Goal: Contribute content: Add original content to the website for others to see

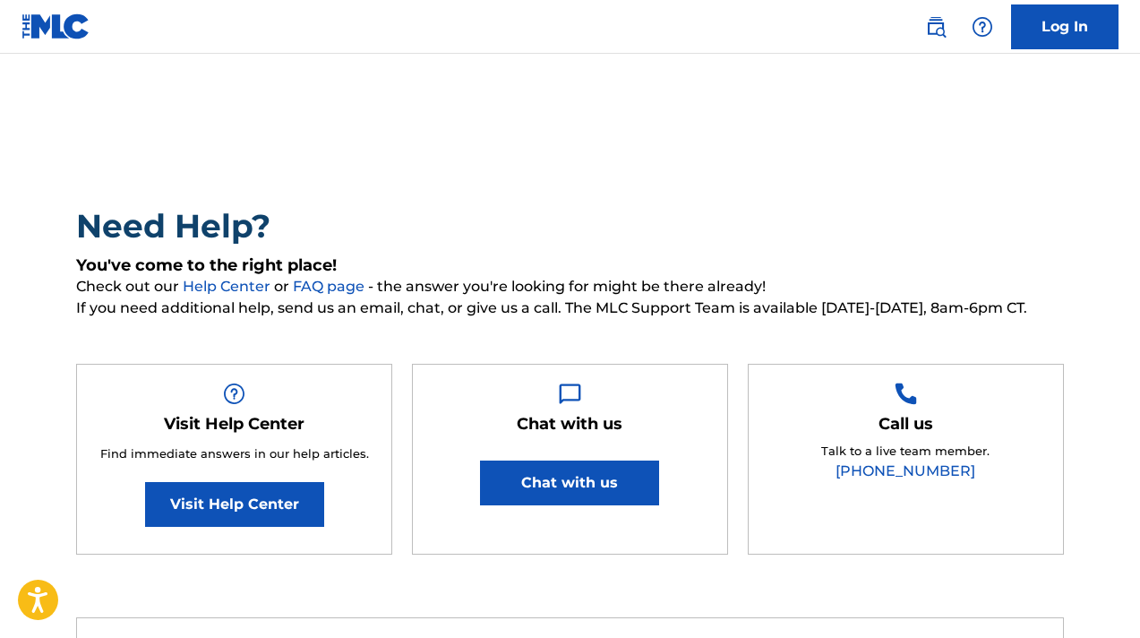
click at [1061, 41] on link "Log In" at bounding box center [1064, 26] width 107 height 45
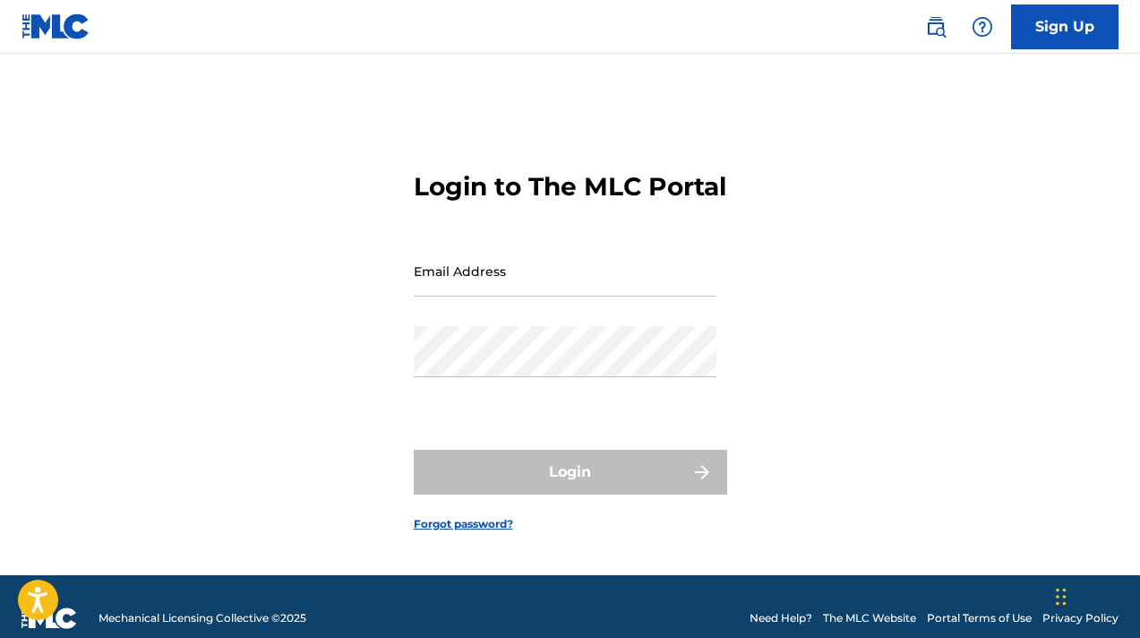
click at [525, 281] on input "Email Address" at bounding box center [565, 270] width 303 height 51
type input "[EMAIL_ADDRESS][DOMAIN_NAME]"
click at [582, 288] on input "[EMAIL_ADDRESS][DOMAIN_NAME]" at bounding box center [565, 270] width 303 height 51
click at [461, 374] on form "Login to The MLC Portal Email Address [EMAIL_ADDRESS][DOMAIN_NAME] Password Log…" at bounding box center [570, 337] width 313 height 476
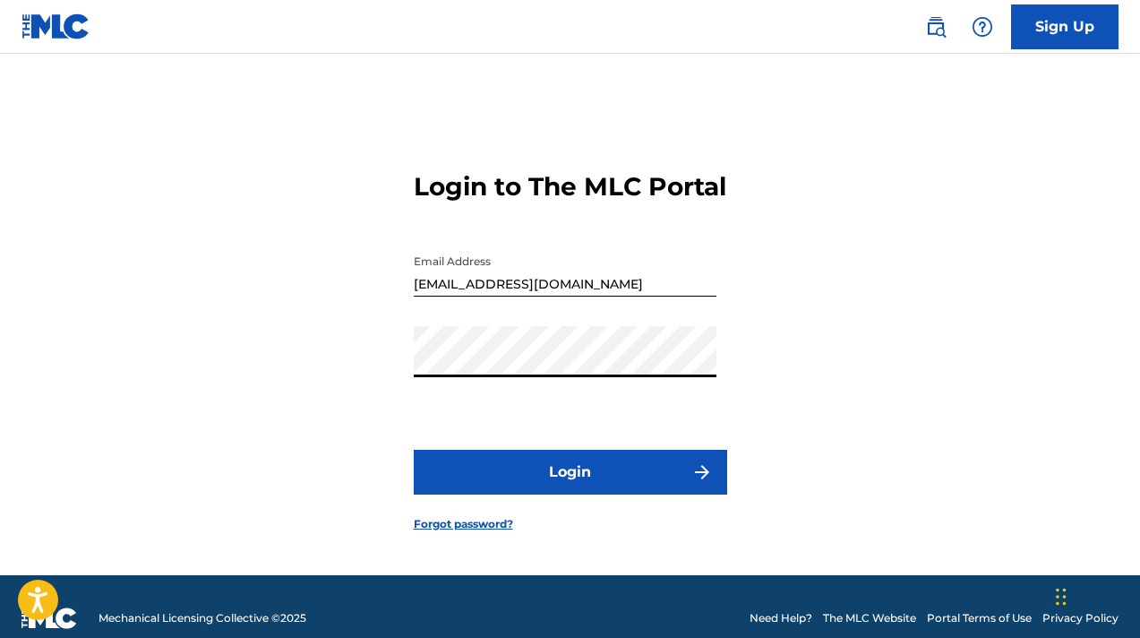
click at [548, 478] on button "Login" at bounding box center [570, 472] width 313 height 45
click at [583, 494] on button "Login" at bounding box center [570, 472] width 313 height 45
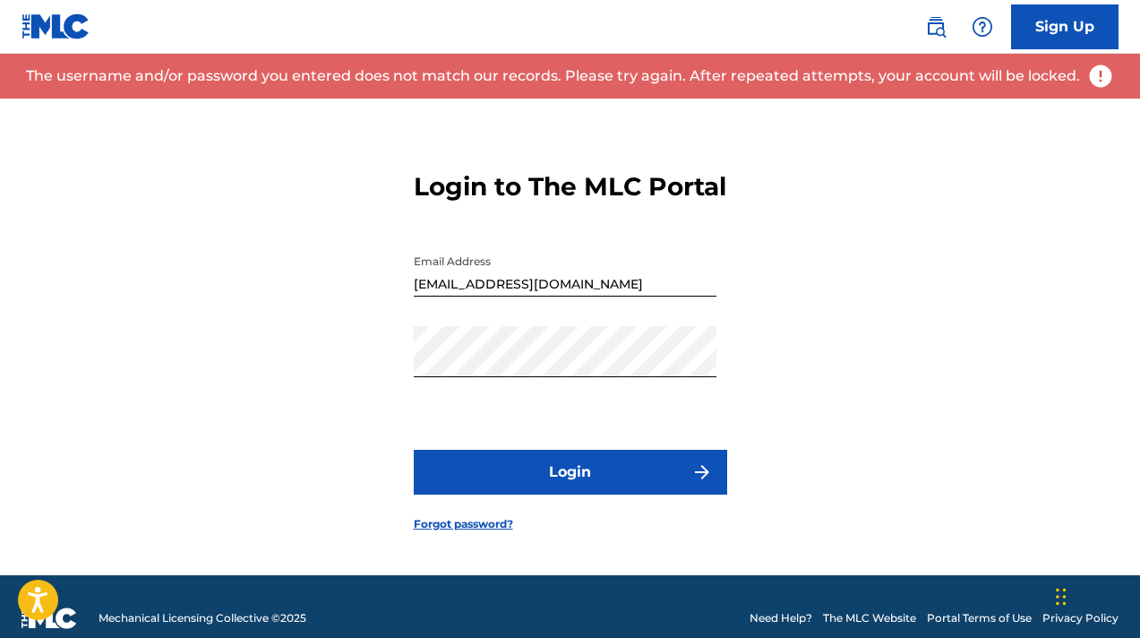
click at [566, 377] on div "Password" at bounding box center [565, 366] width 303 height 81
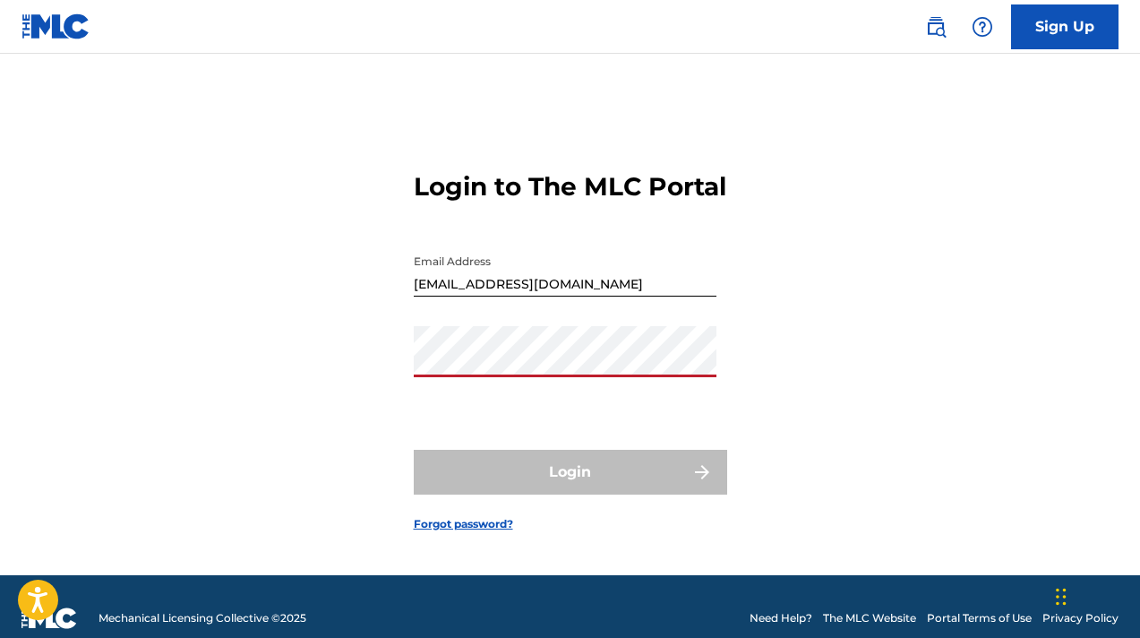
click at [479, 532] on link "Forgot password?" at bounding box center [463, 524] width 99 height 16
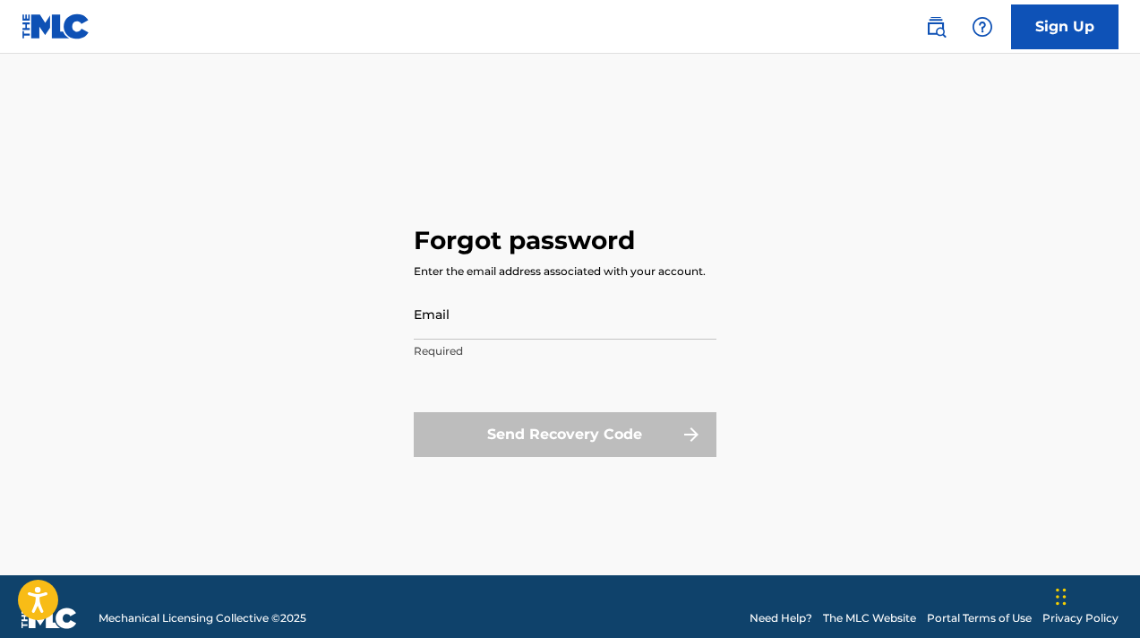
click at [484, 332] on input "Email" at bounding box center [565, 313] width 303 height 51
type input "[EMAIL_ADDRESS][DOMAIN_NAME]"
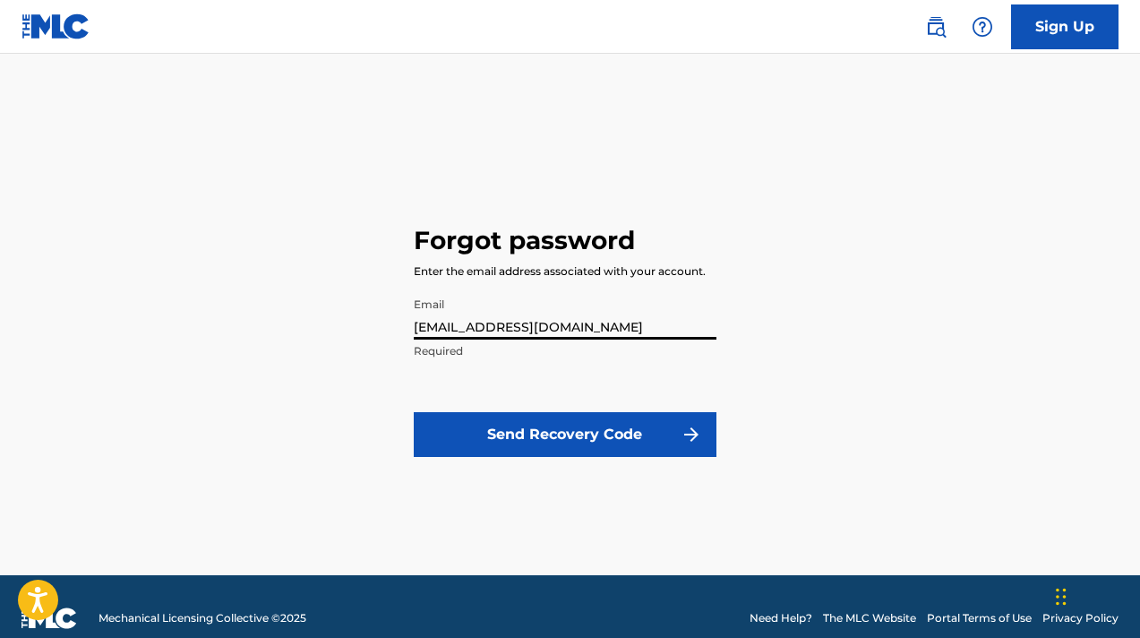
click at [551, 424] on button "Send Recovery Code" at bounding box center [565, 434] width 303 height 45
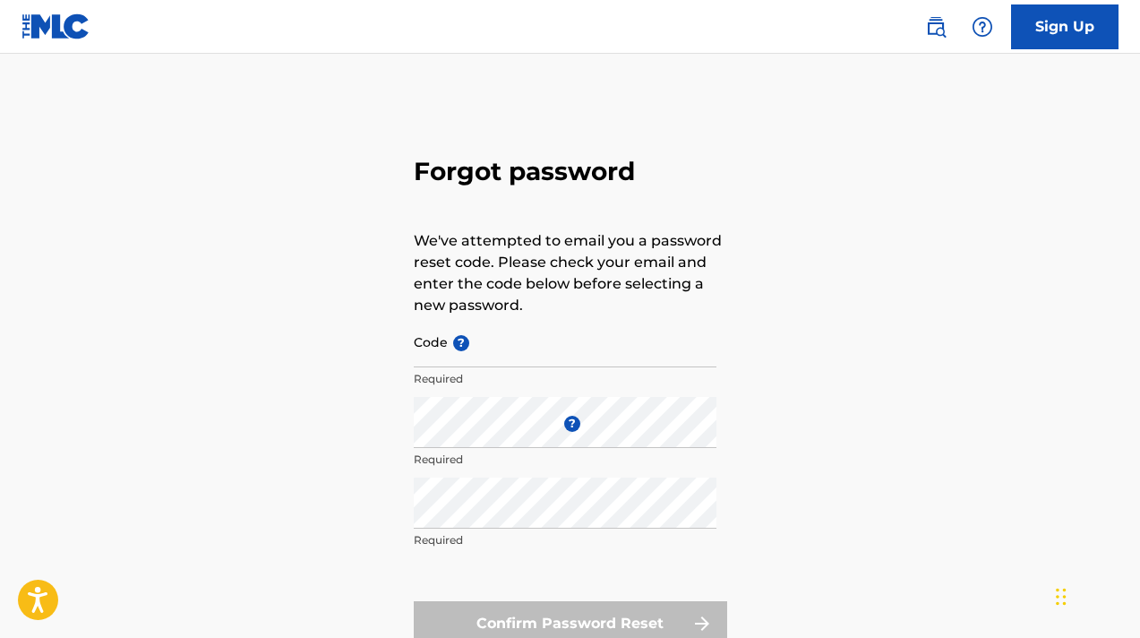
click at [502, 353] on input "Code ?" at bounding box center [565, 341] width 303 height 51
paste input "FP_77d330da4ca0c4928cedc5a58cba"
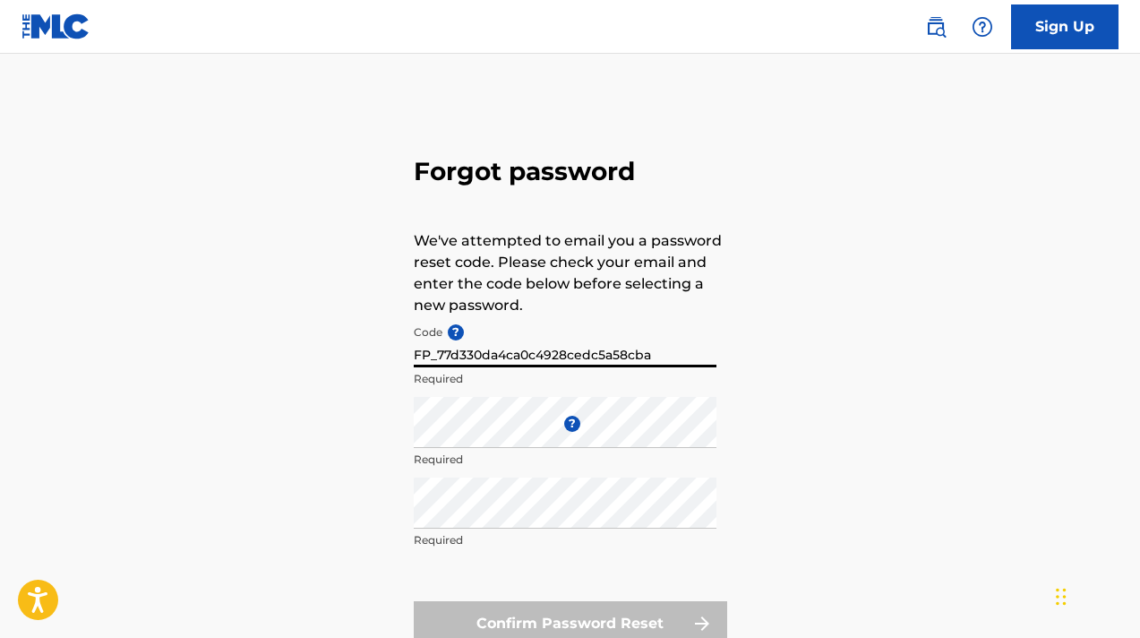
type input "FP_77d330da4ca0c4928cedc5a58cba"
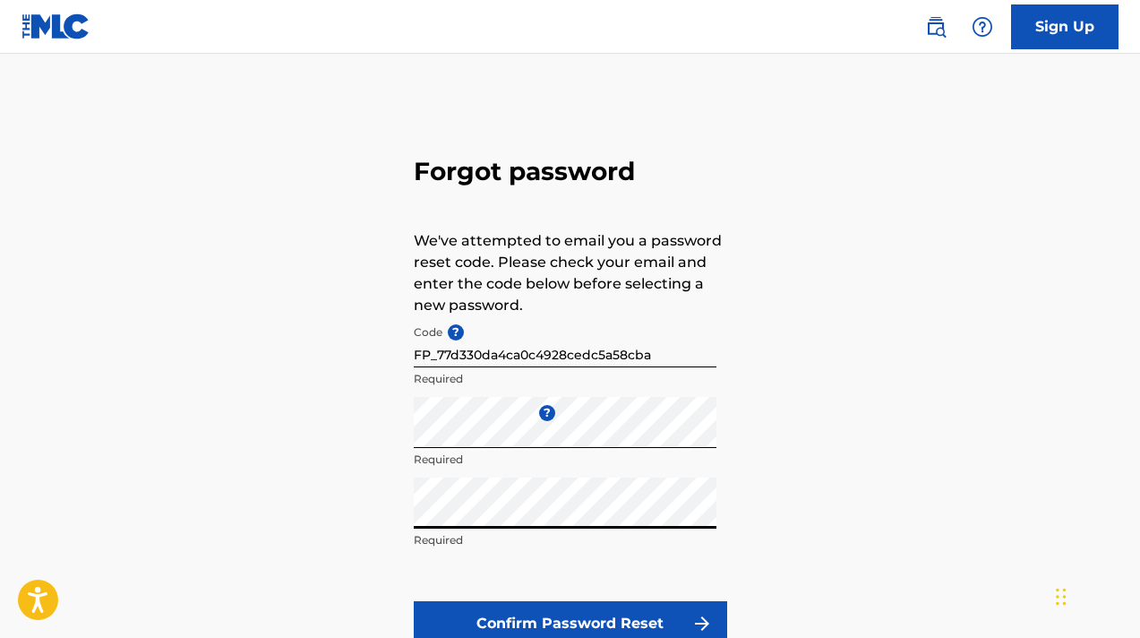
click at [640, 616] on button "Confirm Password Reset" at bounding box center [570, 623] width 313 height 45
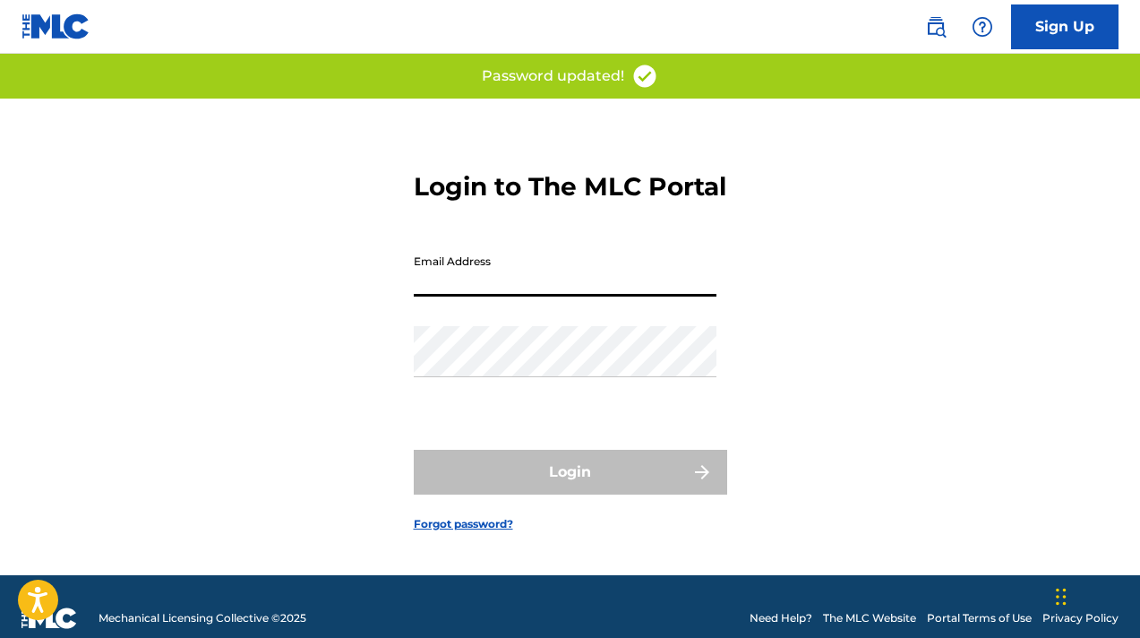
click at [467, 295] on input "Email Address" at bounding box center [565, 270] width 303 height 51
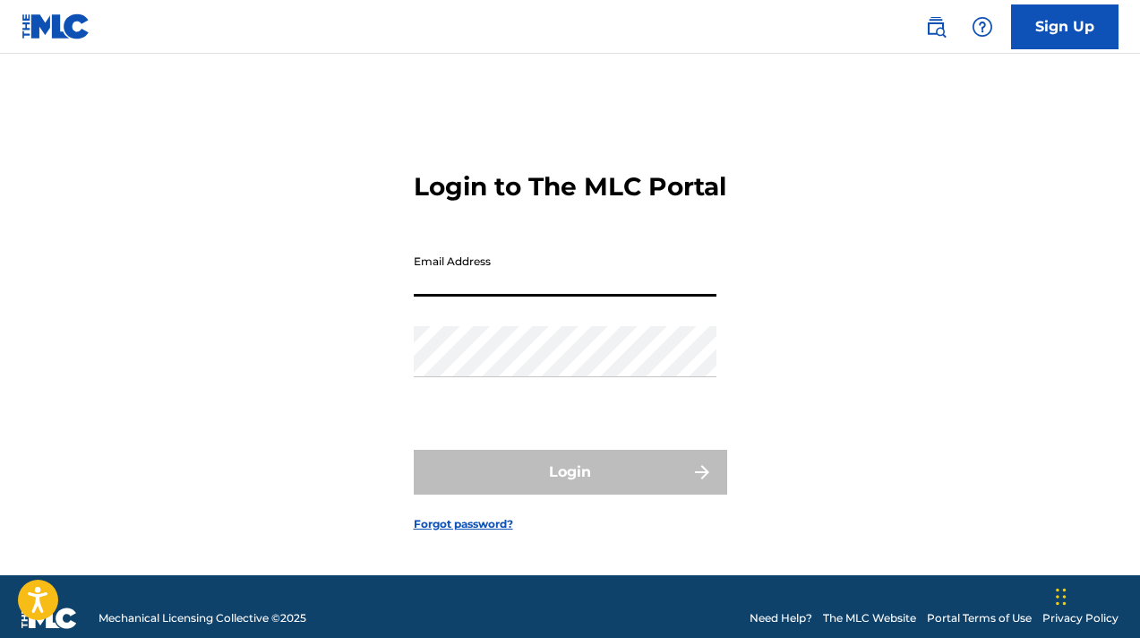
type input "[EMAIL_ADDRESS][DOMAIN_NAME]"
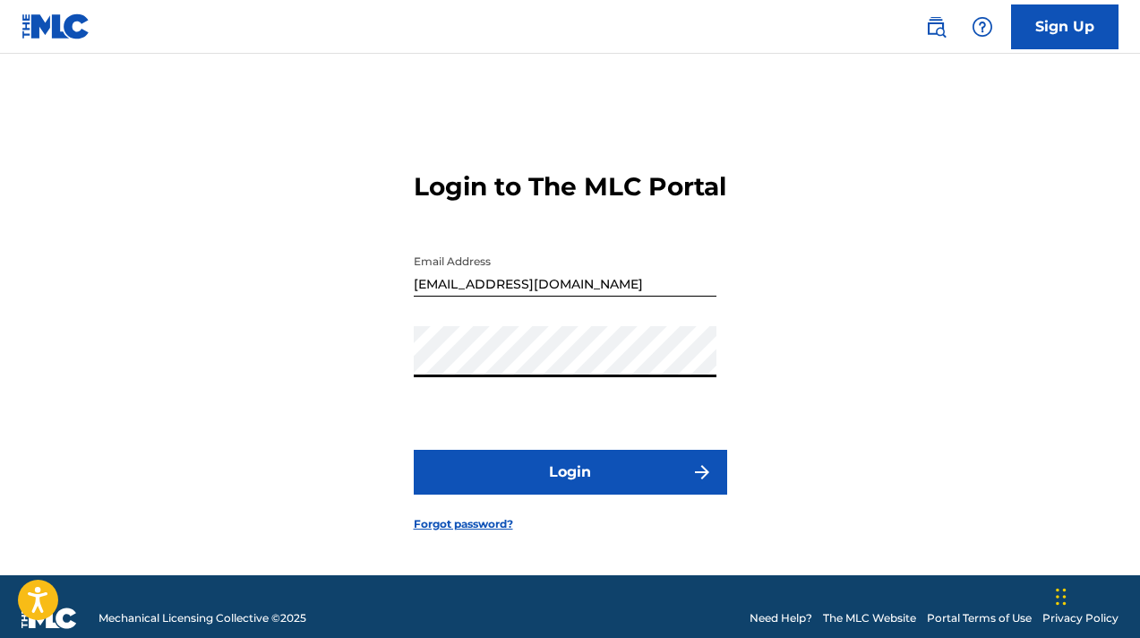
click at [552, 479] on button "Login" at bounding box center [570, 472] width 313 height 45
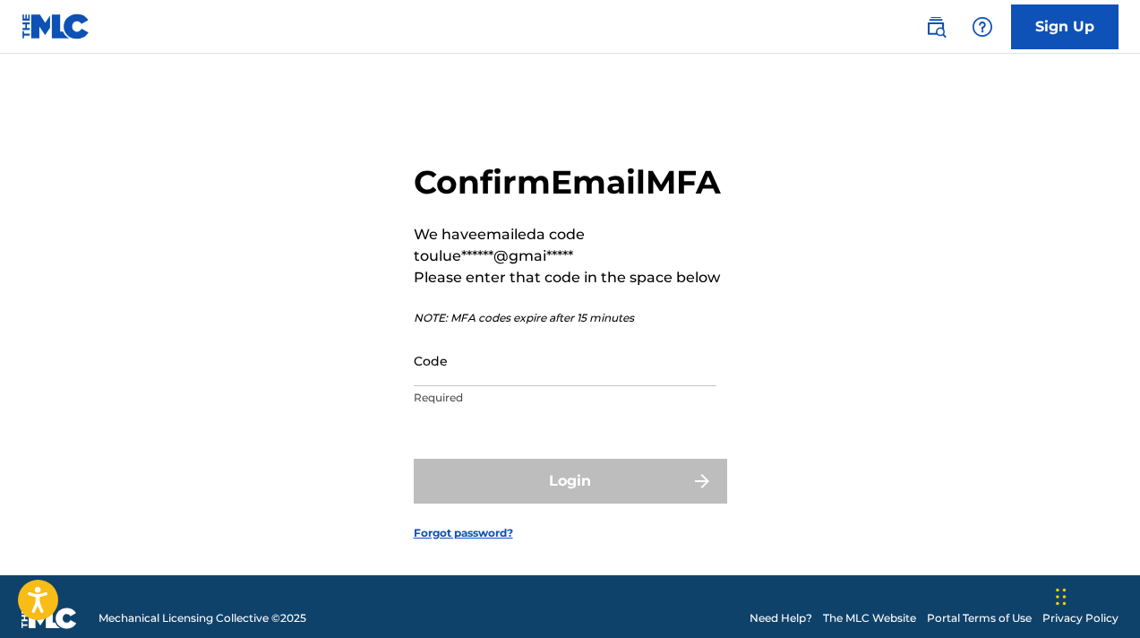
click at [534, 386] on input "Code" at bounding box center [565, 360] width 303 height 51
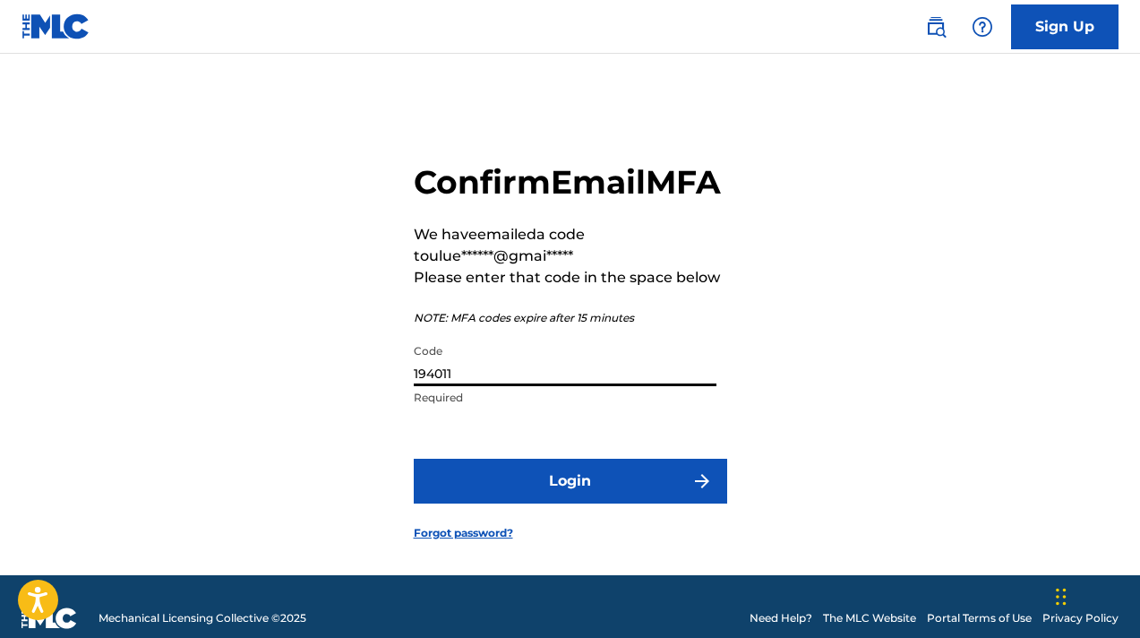
type input "194011"
click at [540, 503] on button "Login" at bounding box center [570, 481] width 313 height 45
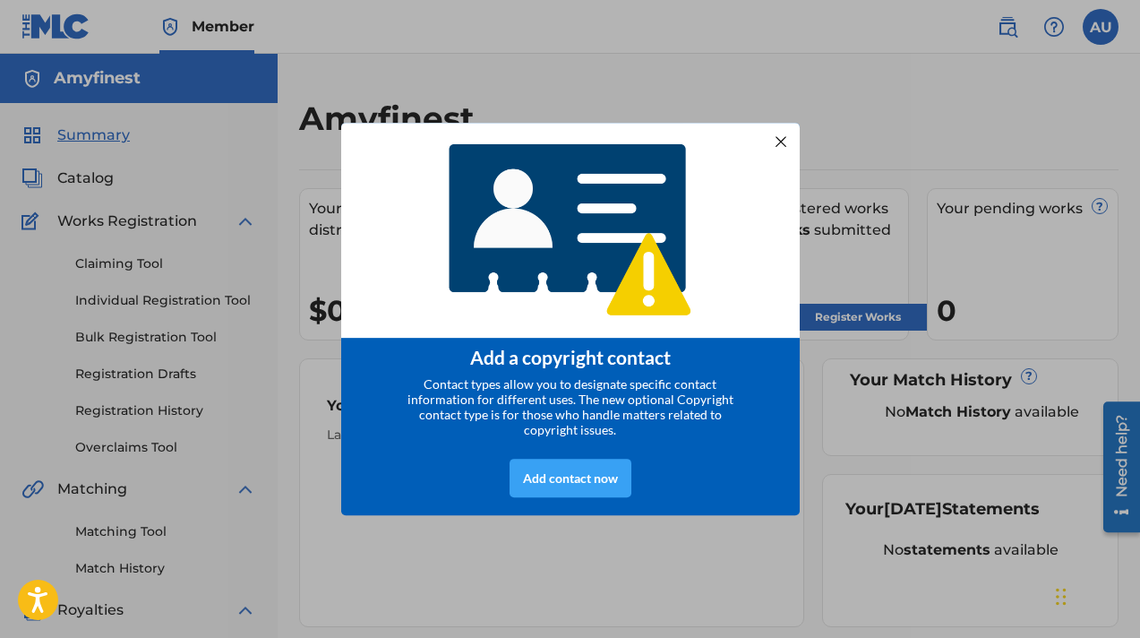
click at [592, 488] on div "Add contact now" at bounding box center [571, 478] width 122 height 39
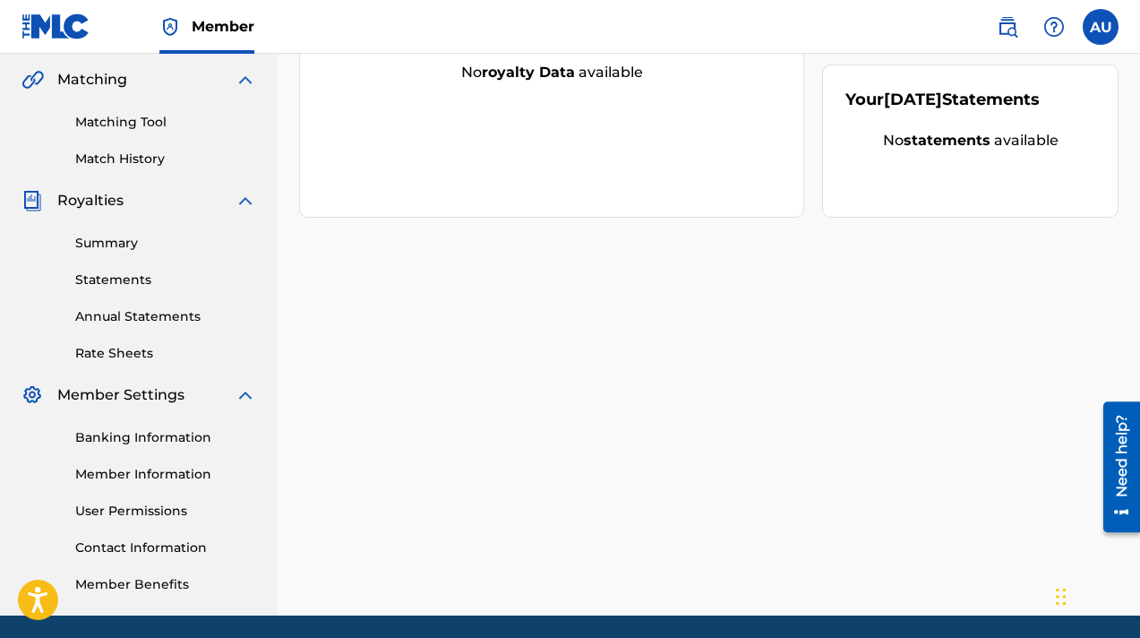
scroll to position [473, 0]
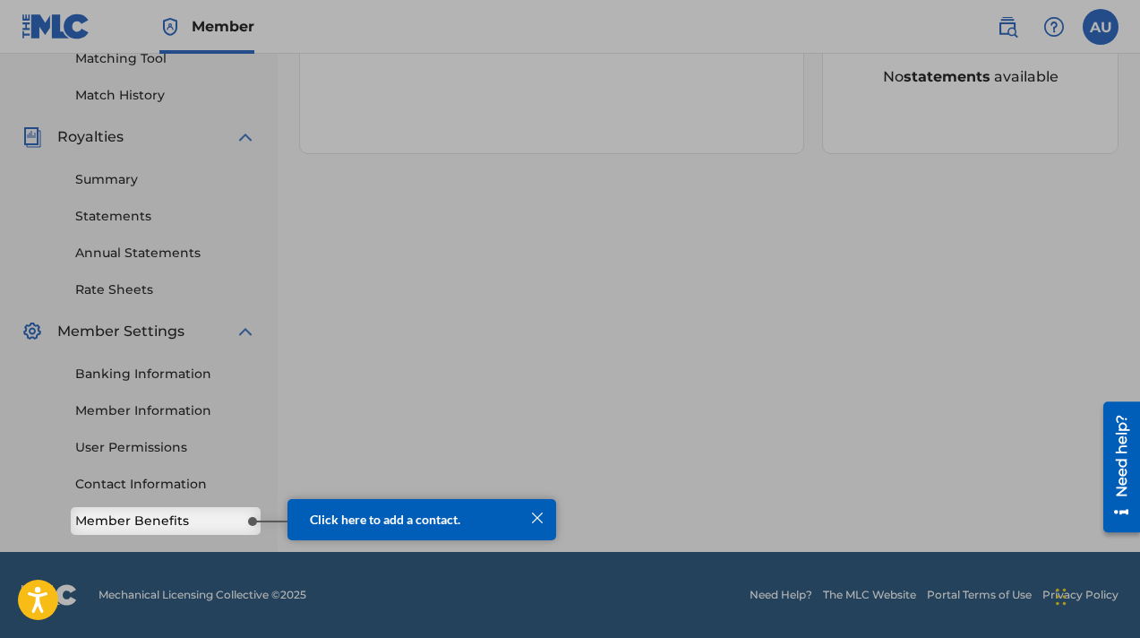
click at [253, 521] on div at bounding box center [270, 521] width 36 height 2
click at [374, 526] on span "Click here to add a contact." at bounding box center [385, 518] width 150 height 15
click at [460, 516] on div "Click here to add a contact." at bounding box center [422, 518] width 224 height 15
click at [214, 519] on link "Member Benefits" at bounding box center [165, 520] width 181 height 19
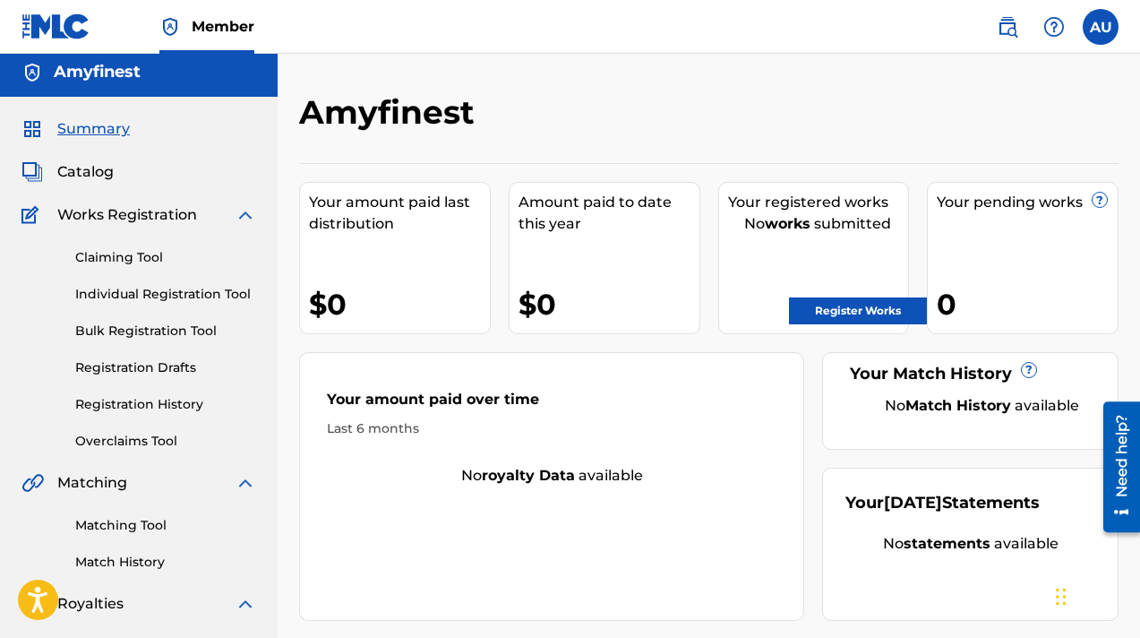
scroll to position [0, 0]
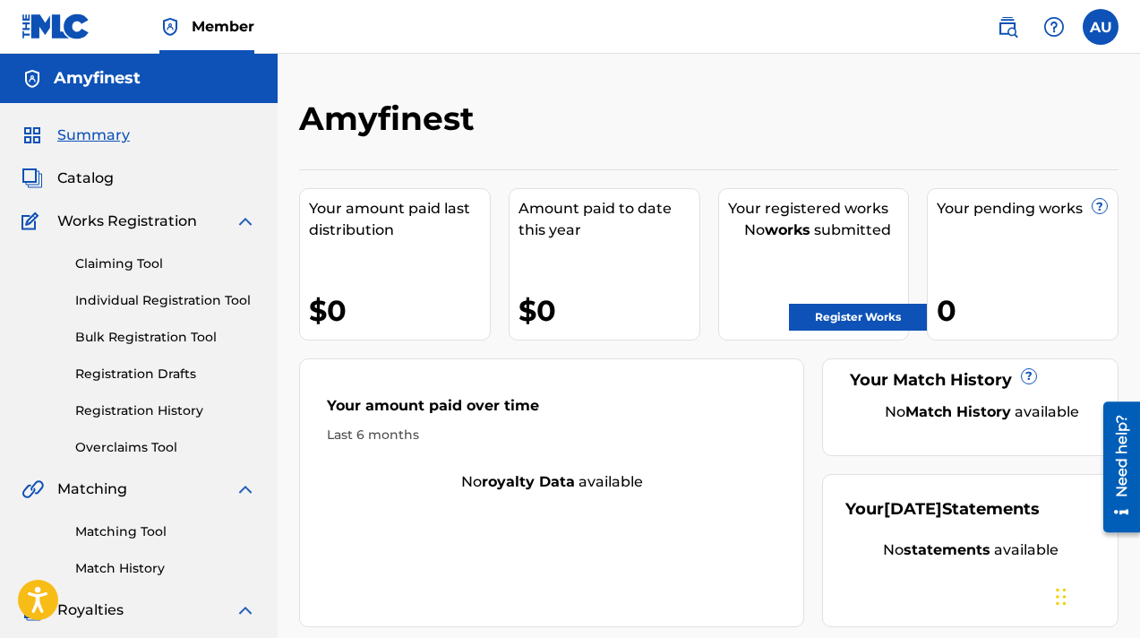
click at [89, 179] on span "Catalog" at bounding box center [85, 177] width 56 height 21
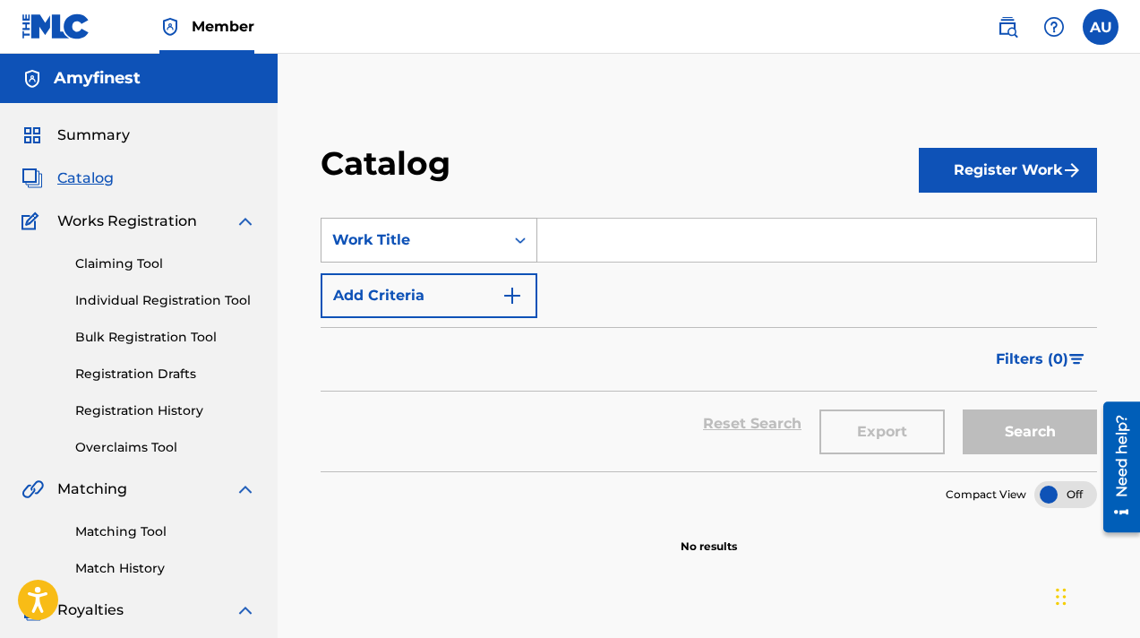
click at [520, 236] on icon "Search Form" at bounding box center [520, 240] width 18 height 18
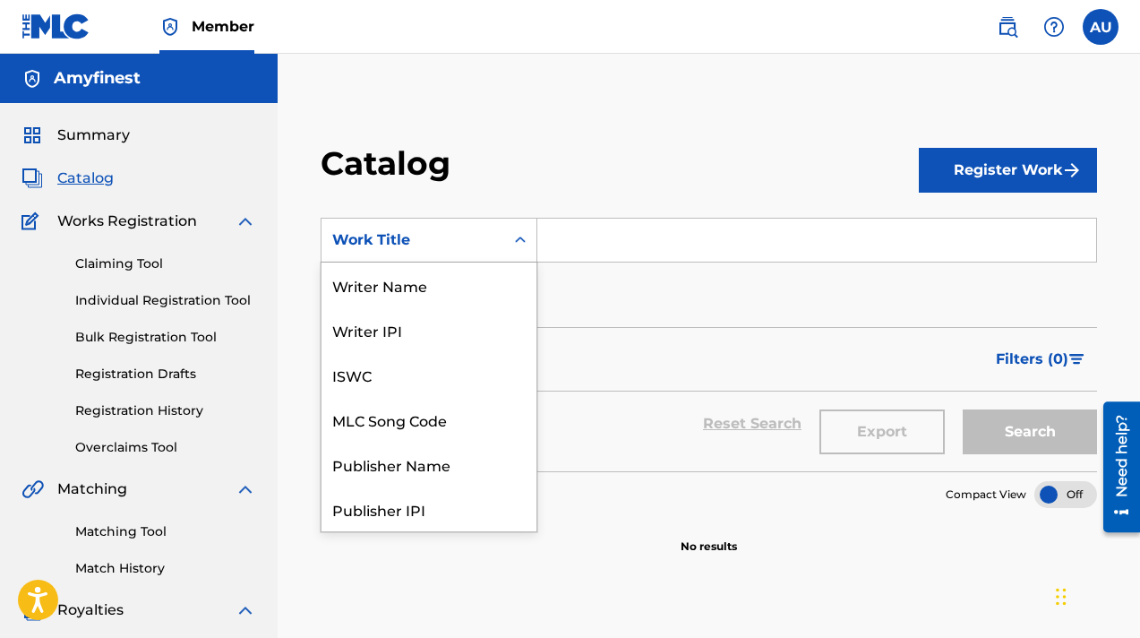
scroll to position [269, 0]
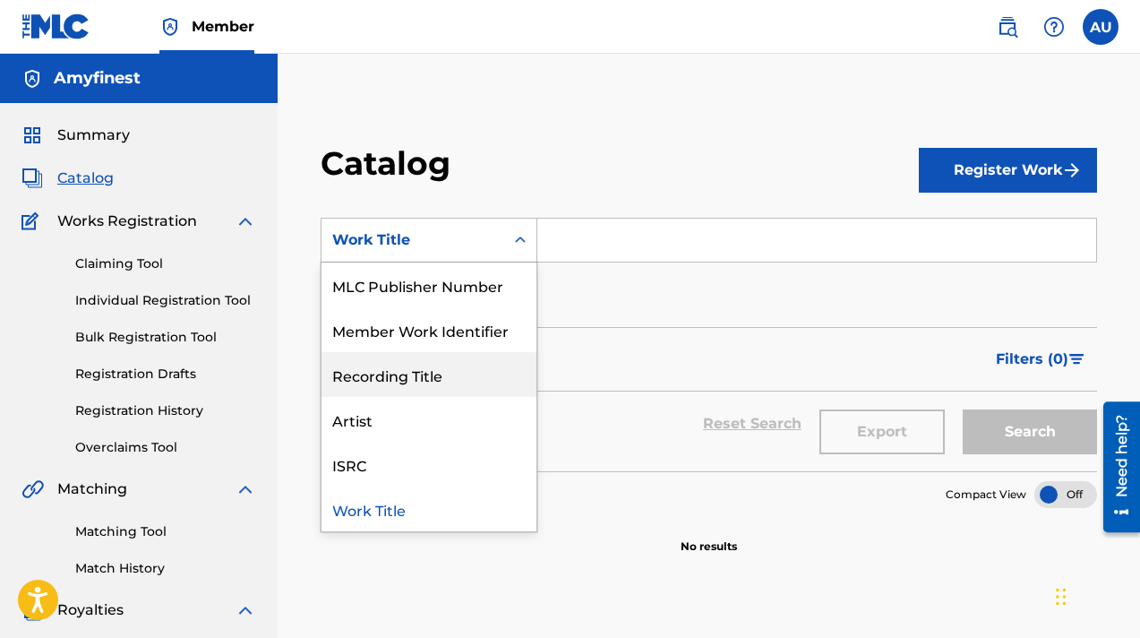
click at [654, 341] on div "Filters ( 0 )" at bounding box center [709, 359] width 777 height 64
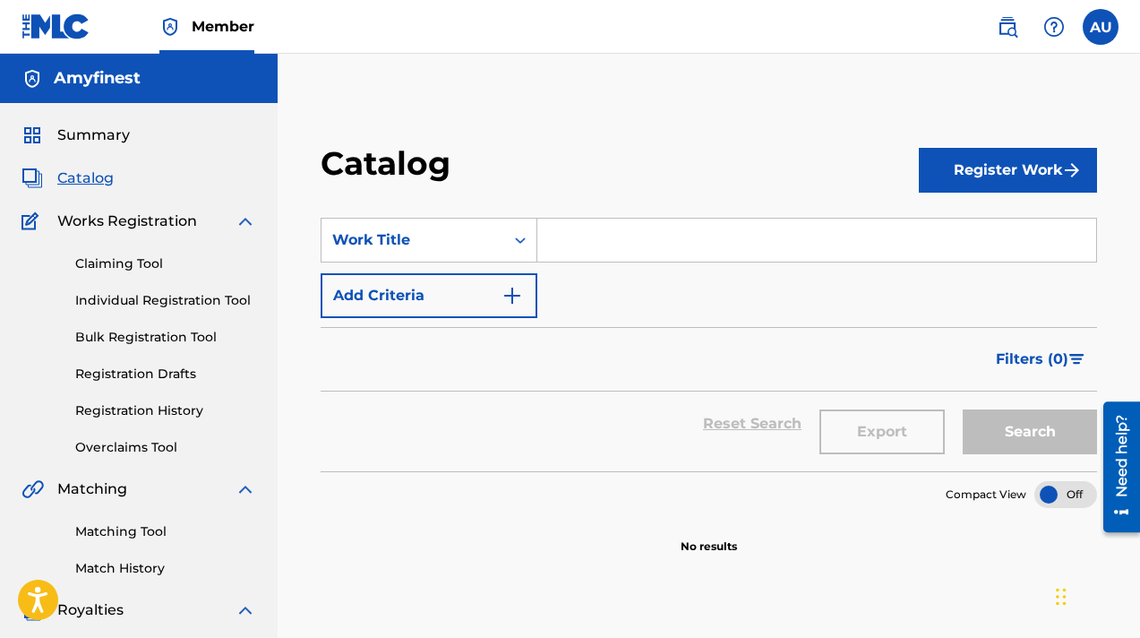
click at [520, 306] on button "Add Criteria" at bounding box center [429, 295] width 217 height 45
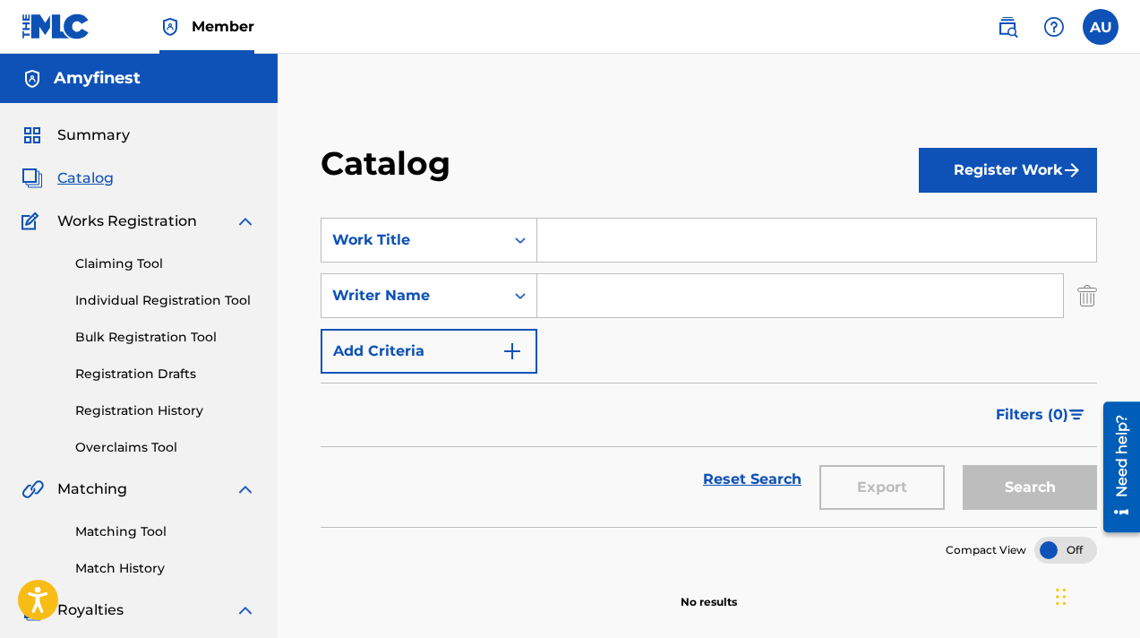
click at [615, 285] on input "Search Form" at bounding box center [800, 295] width 526 height 43
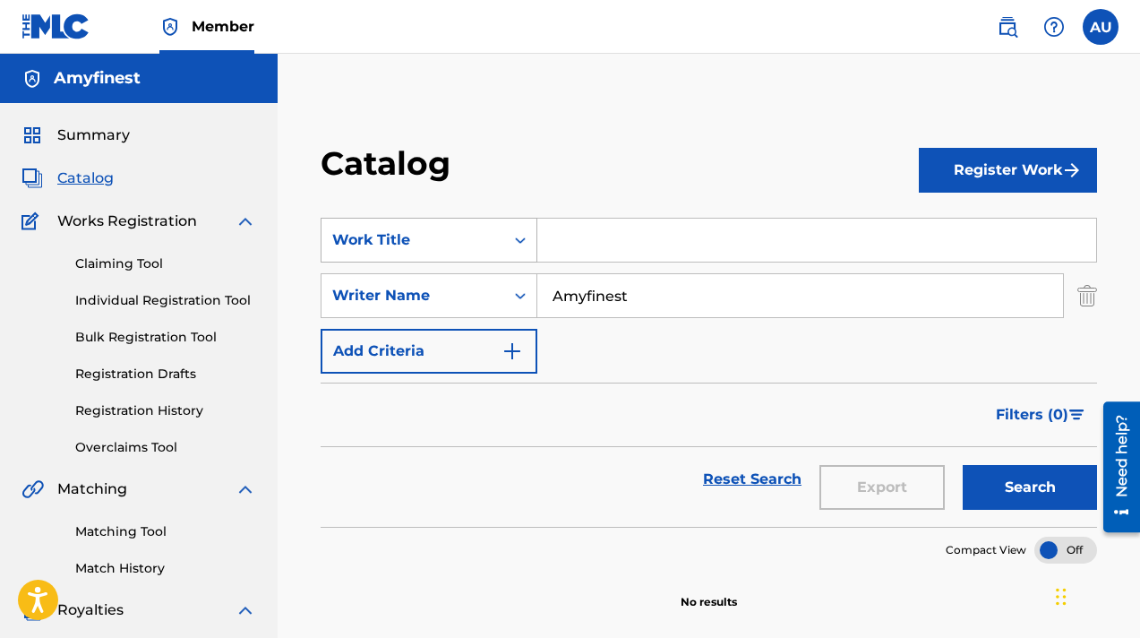
type input "Amyfinest"
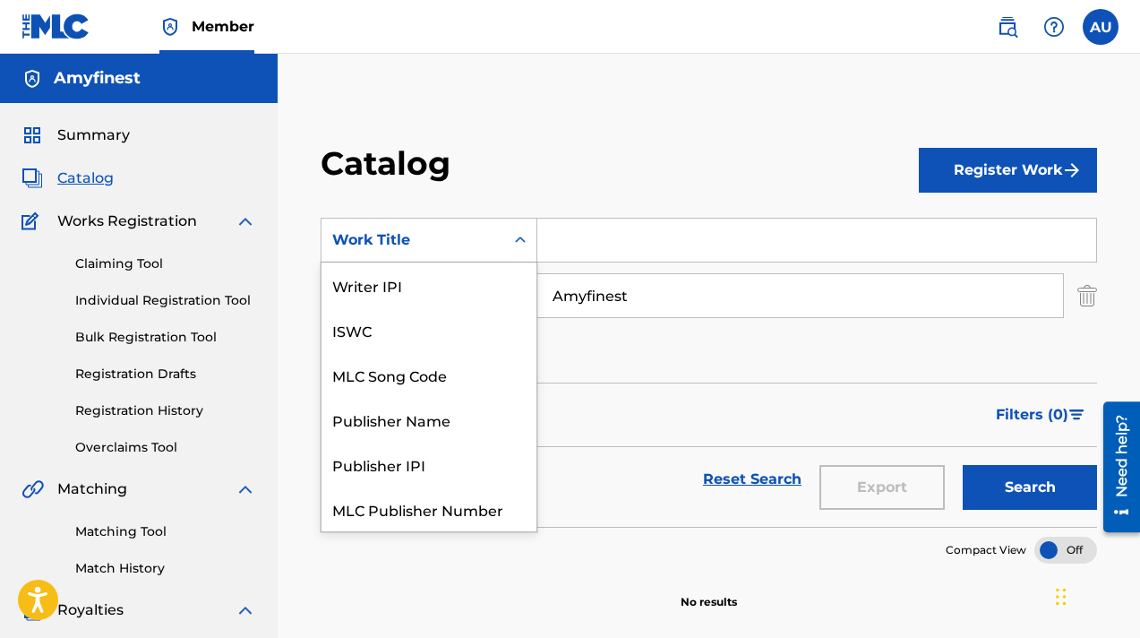
click at [491, 249] on div "Work Title" at bounding box center [412, 239] width 161 height 21
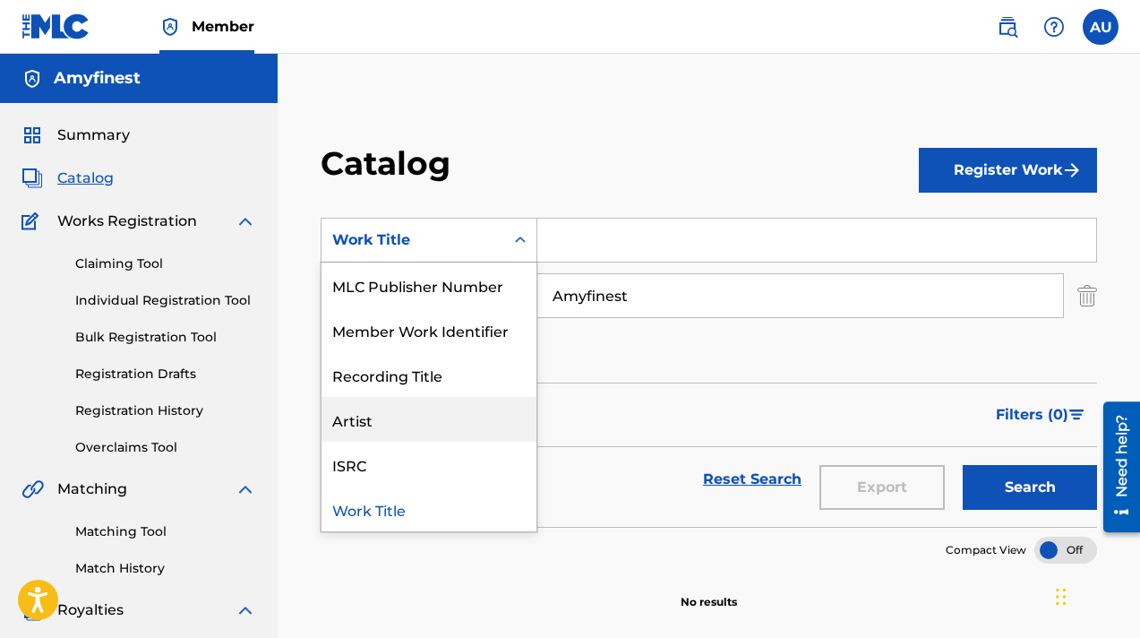
click at [341, 416] on div "Artist" at bounding box center [429, 419] width 215 height 45
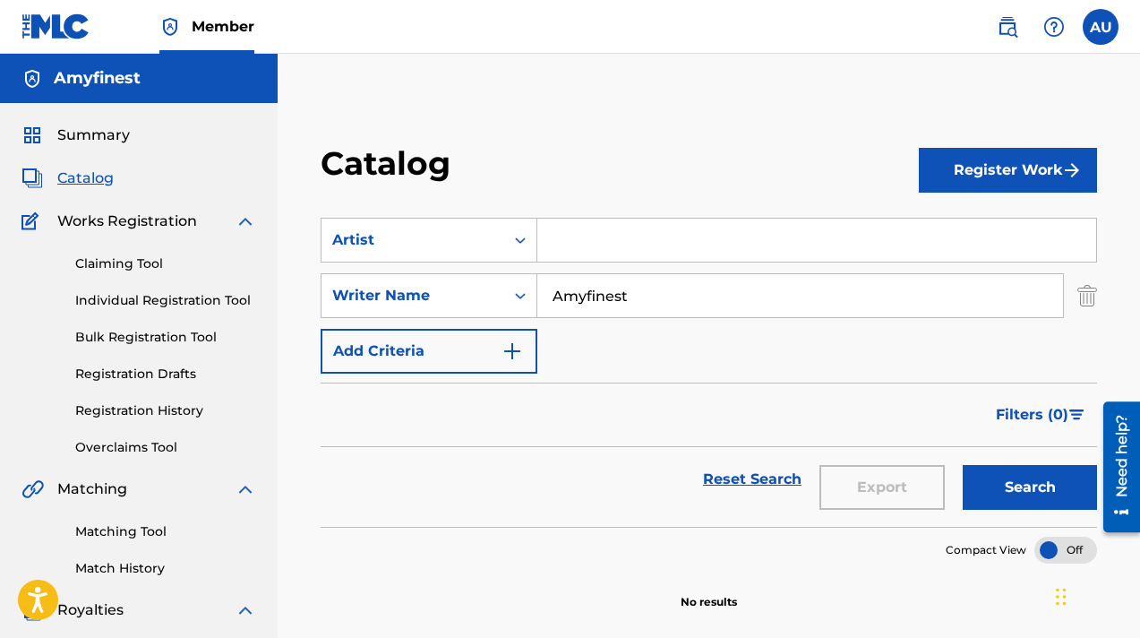
click at [563, 229] on input "Search Form" at bounding box center [816, 240] width 559 height 43
type input "Amyfinest"
click at [642, 303] on input "Amyfinest" at bounding box center [800, 295] width 526 height 43
type input "A"
type input "[PERSON_NAME]"
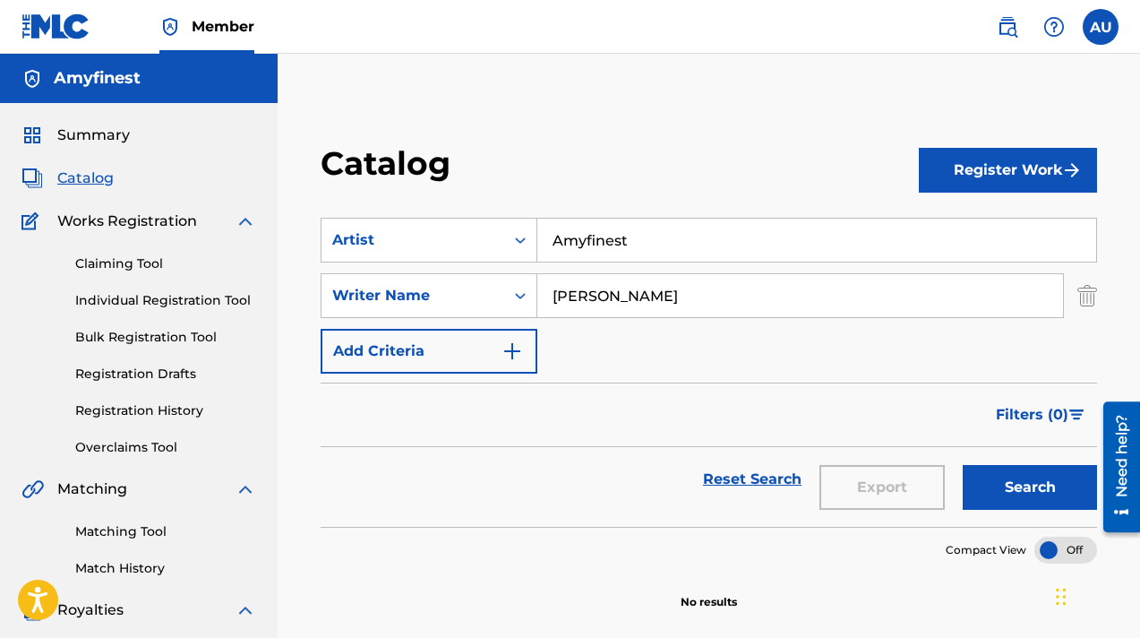
click at [1001, 491] on button "Search" at bounding box center [1030, 487] width 134 height 45
click at [968, 188] on button "Register Work" at bounding box center [1008, 170] width 178 height 45
click at [954, 261] on link "By File Upload" at bounding box center [1008, 271] width 178 height 43
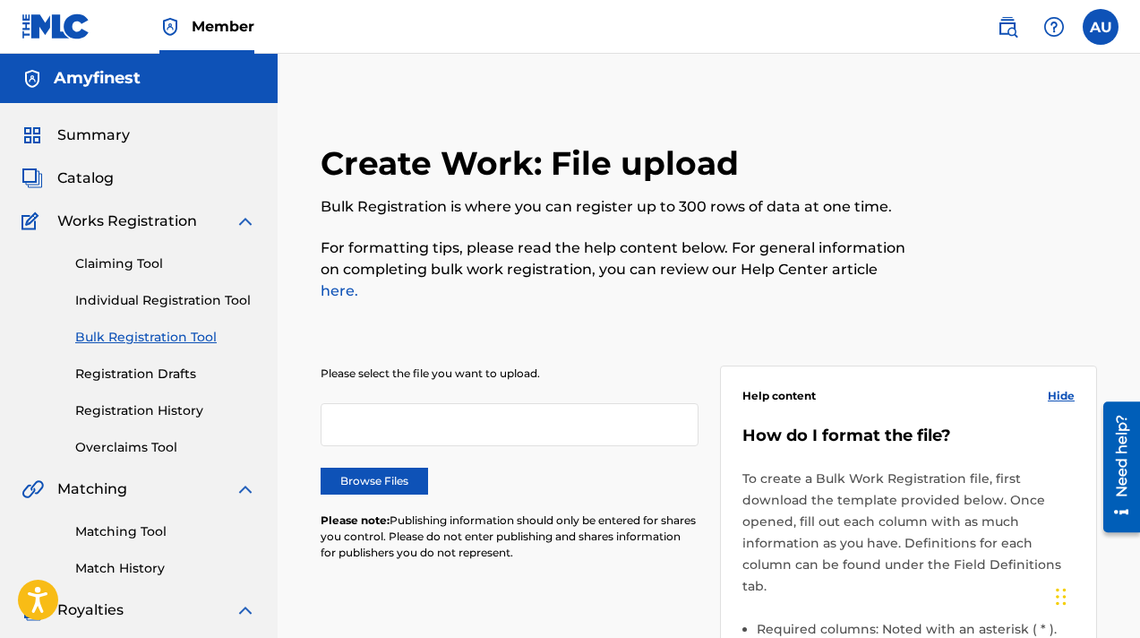
click at [385, 468] on label "Browse Files" at bounding box center [374, 481] width 107 height 27
click at [0, 0] on input "Browse Files" at bounding box center [0, 0] width 0 height 0
click at [90, 136] on span "Summary" at bounding box center [93, 134] width 73 height 21
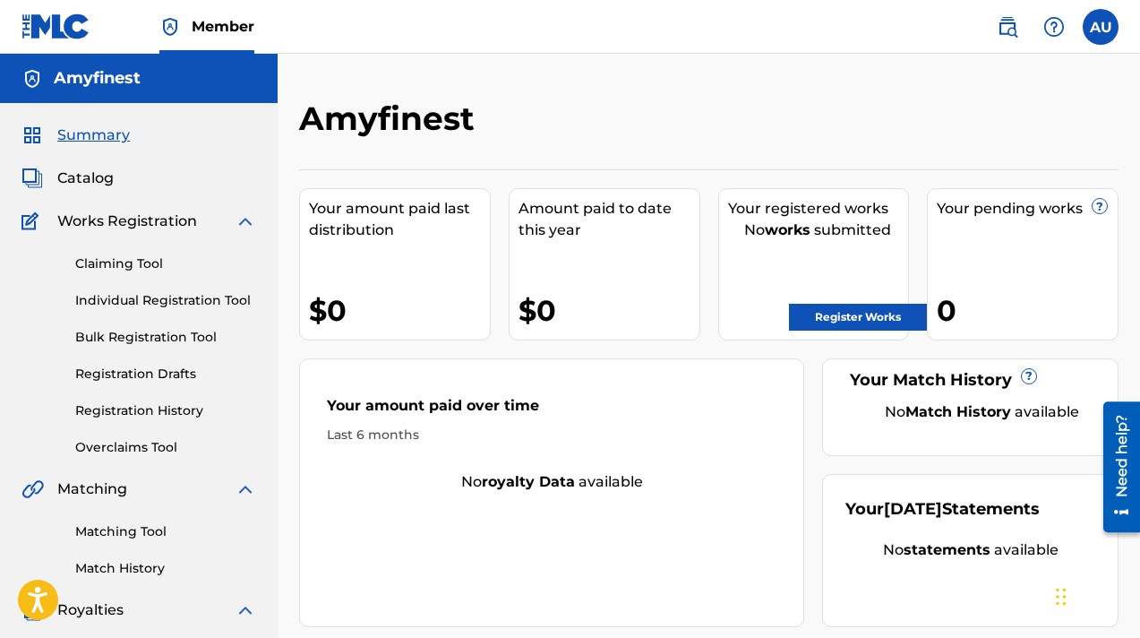
click at [878, 325] on link "Register Works" at bounding box center [858, 317] width 138 height 27
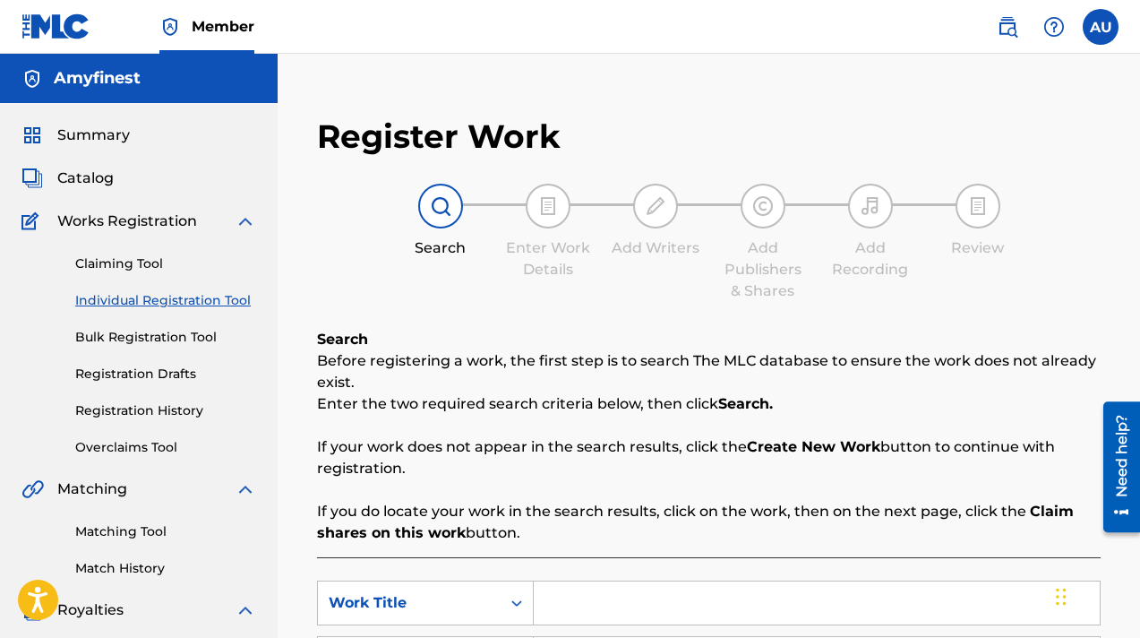
drag, startPoint x: 788, startPoint y: 356, endPoint x: 788, endPoint y: 406, distance: 49.3
click at [788, 406] on div "Search Before registering a work, the first step is to search The MLC database …" at bounding box center [709, 436] width 784 height 215
drag, startPoint x: 1146, startPoint y: 249, endPoint x: 1130, endPoint y: 245, distance: 15.9
click at [1130, 245] on html "Accessibility Screen-Reader Guide, Feedback, and Issue Reporting | New window C…" at bounding box center [570, 319] width 1140 height 638
drag, startPoint x: 1146, startPoint y: 261, endPoint x: 1136, endPoint y: 321, distance: 60.8
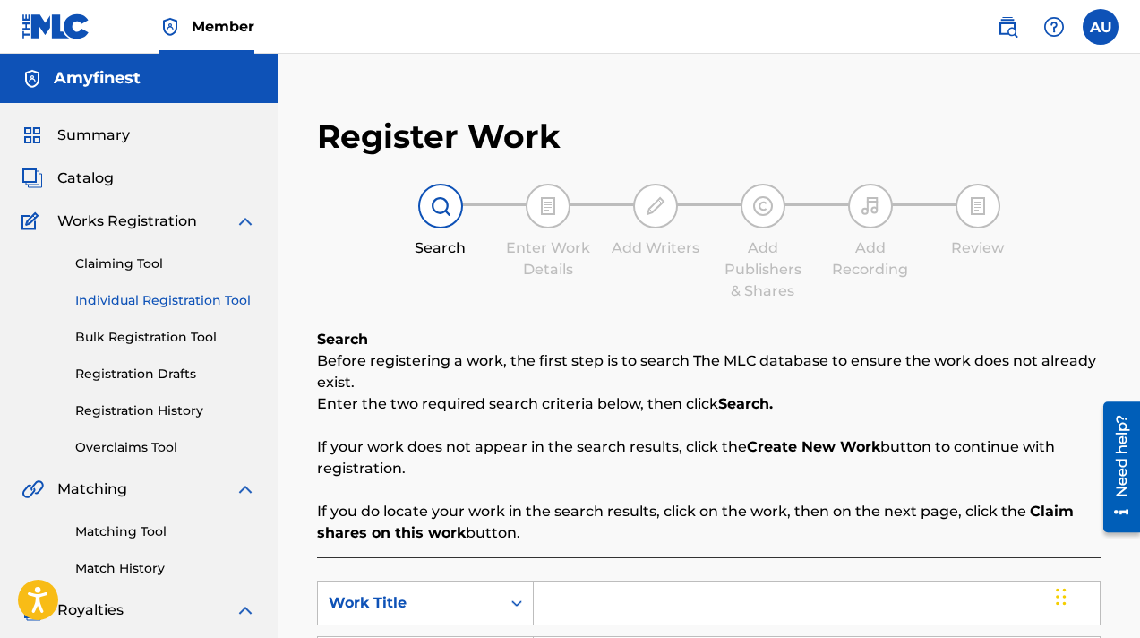
click at [1136, 321] on html "Accessibility Screen-Reader Guide, Feedback, and Issue Reporting | New window C…" at bounding box center [570, 319] width 1140 height 638
click at [1139, 335] on html "Accessibility Screen-Reader Guide, Feedback, and Issue Reporting | New window C…" at bounding box center [570, 319] width 1140 height 638
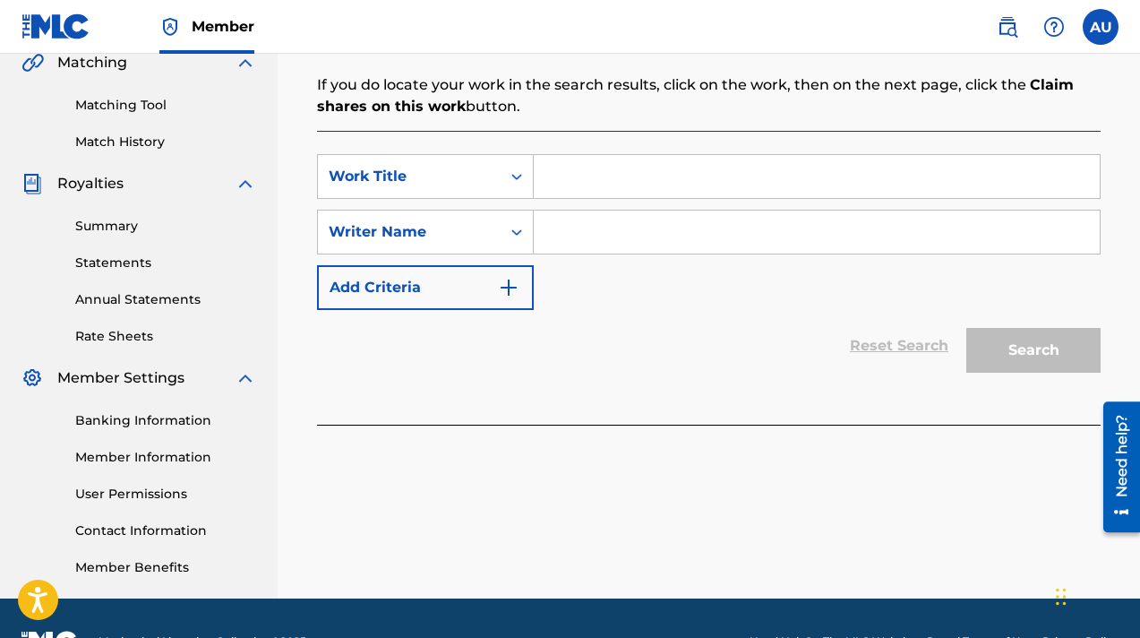
scroll to position [430, 0]
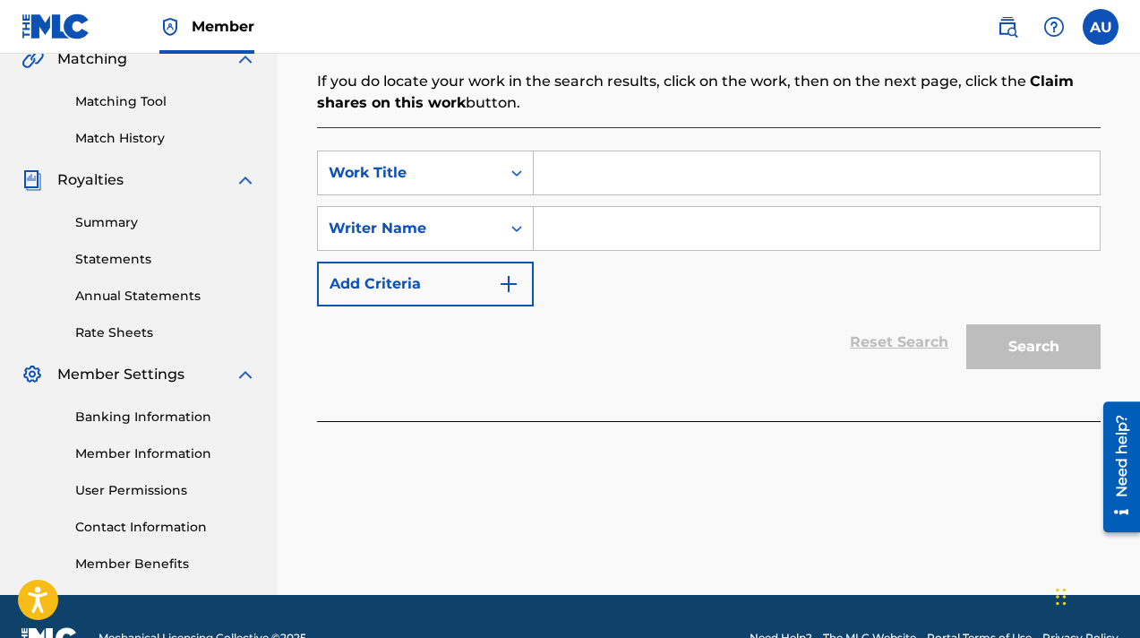
click at [129, 223] on link "Summary" at bounding box center [165, 222] width 181 height 19
